Goal: Transaction & Acquisition: Purchase product/service

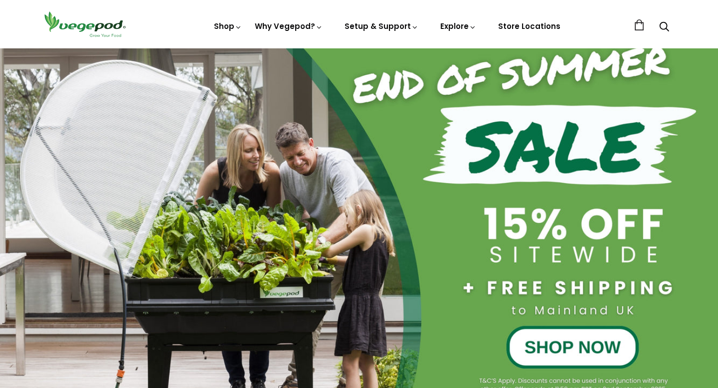
scroll to position [108, 0]
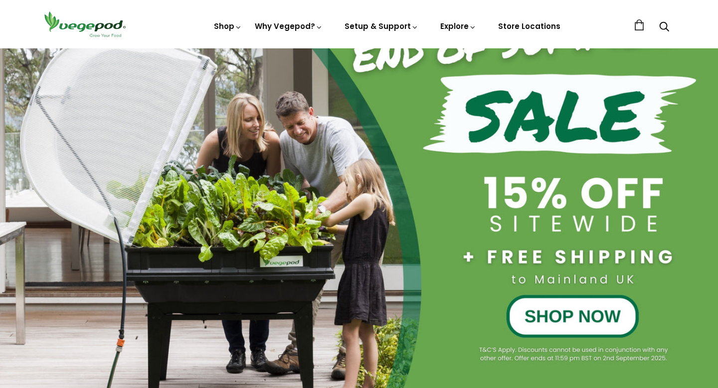
click at [346, 236] on div at bounding box center [359, 179] width 718 height 431
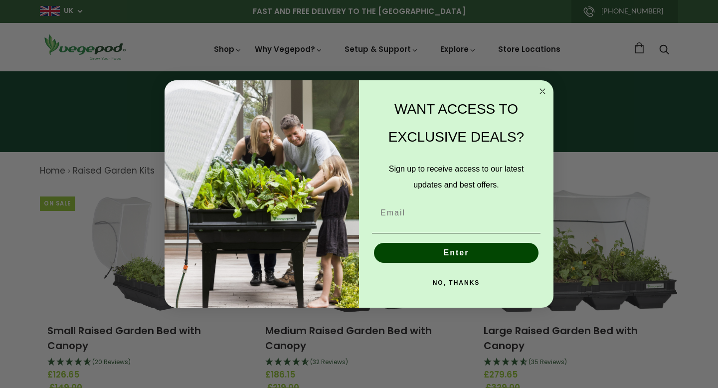
click at [544, 90] on circle "Close dialog" at bounding box center [542, 90] width 11 height 11
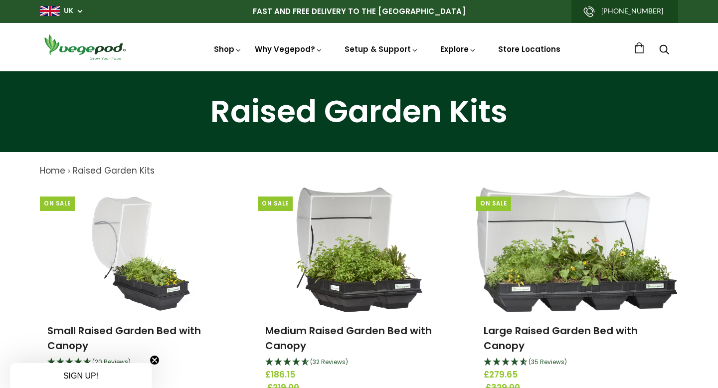
click at [83, 13] on div "UK UK AU NZ USA Can" at bounding box center [65, 11] width 50 height 10
click at [78, 15] on span "UK" at bounding box center [61, 10] width 42 height 9
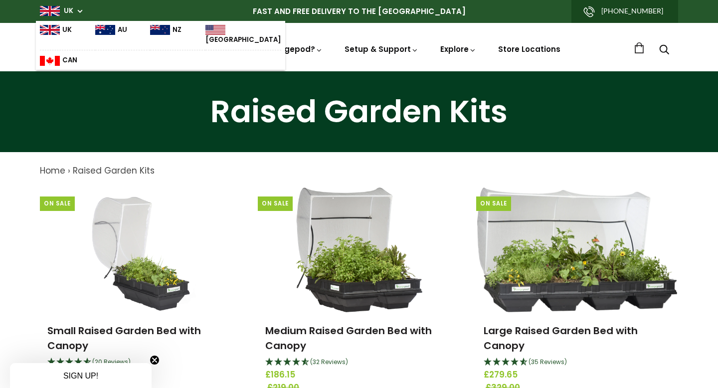
click at [150, 32] on img at bounding box center [160, 30] width 20 height 10
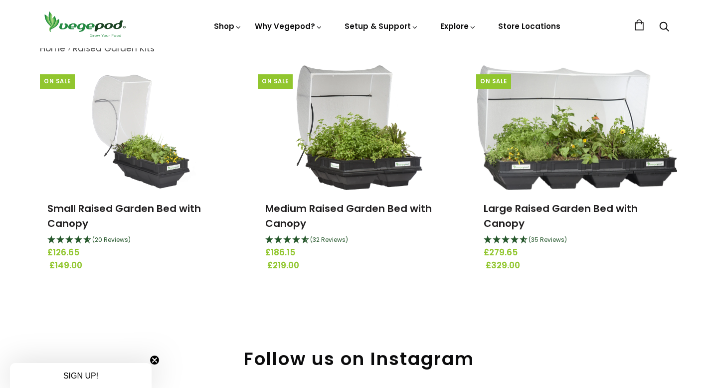
scroll to position [139, 0]
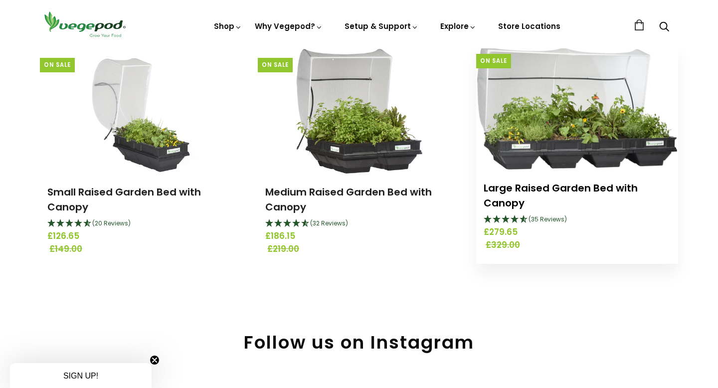
click at [580, 195] on link "Large Raised Garden Bed with Canopy" at bounding box center [561, 195] width 154 height 29
